Goal: Task Accomplishment & Management: Use online tool/utility

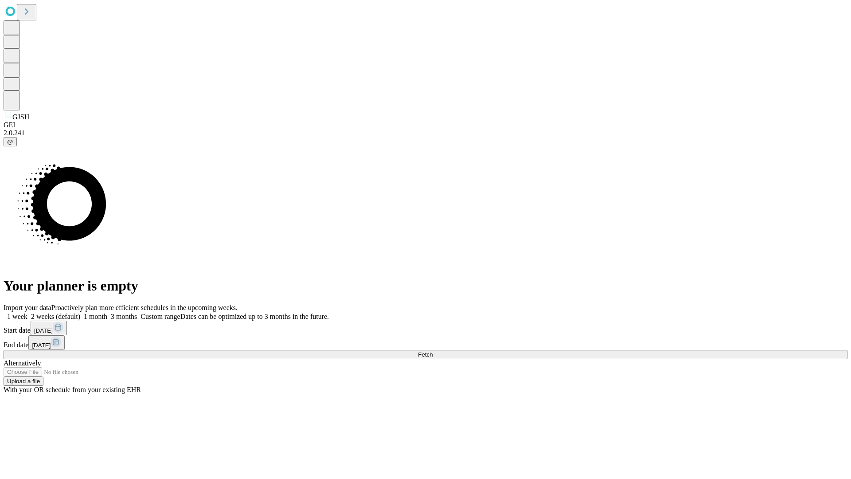
click at [432, 351] on span "Fetch" at bounding box center [425, 354] width 15 height 7
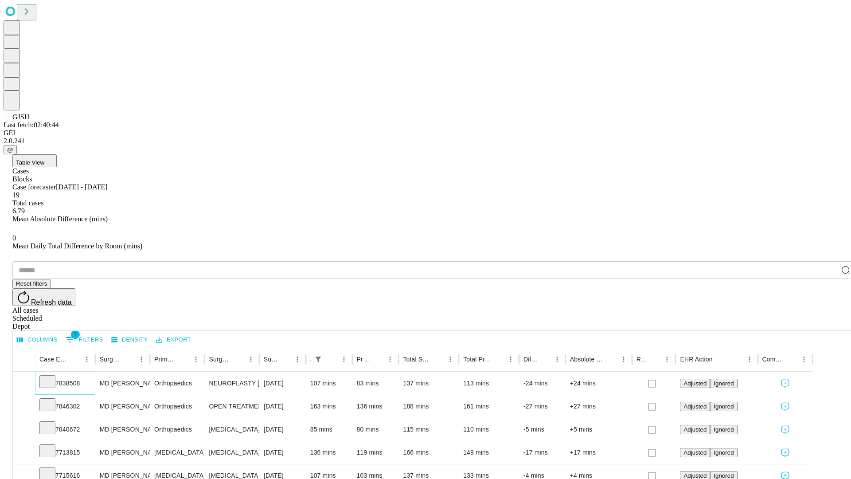
click at [52, 376] on icon at bounding box center [47, 380] width 9 height 9
